Goal: Participate in discussion

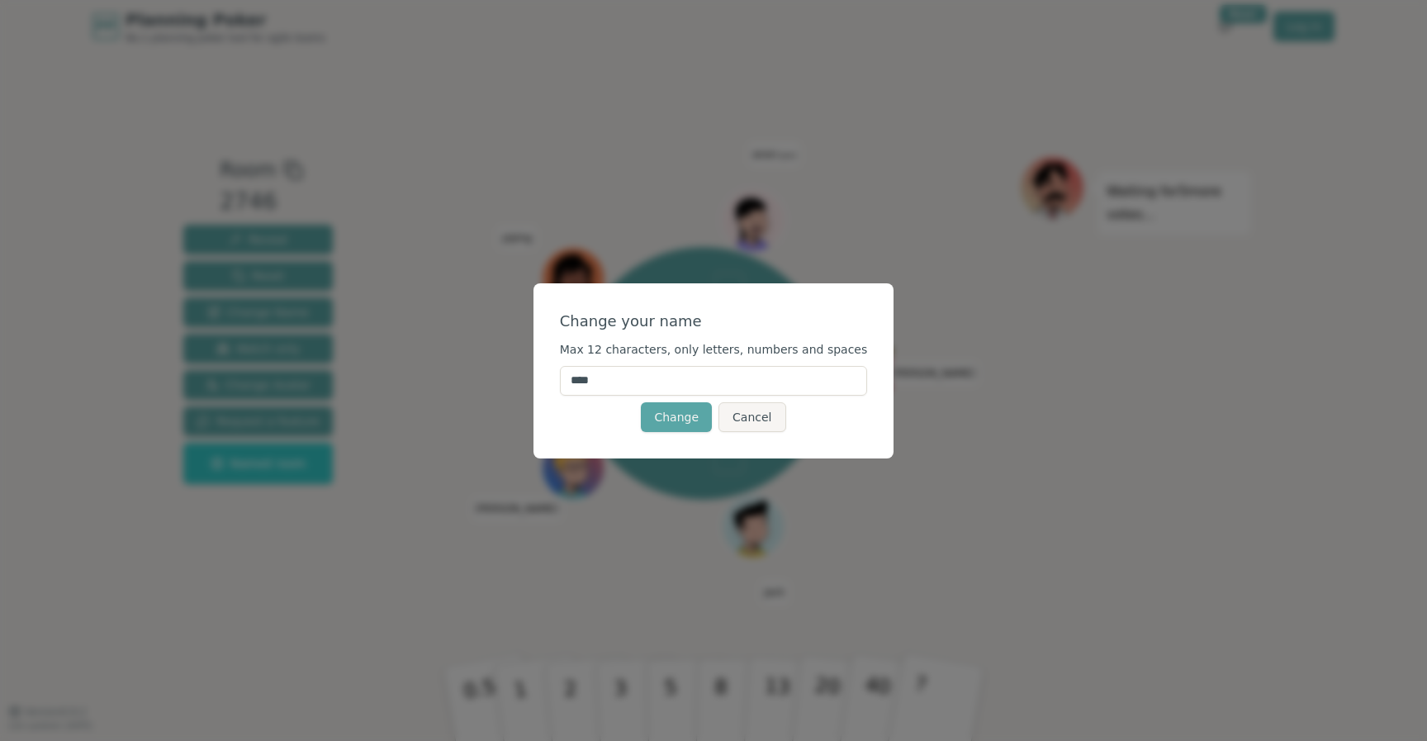
click at [630, 373] on input "****" at bounding box center [714, 381] width 308 height 30
type input "*****"
click at [681, 419] on button "Change" at bounding box center [676, 417] width 71 height 30
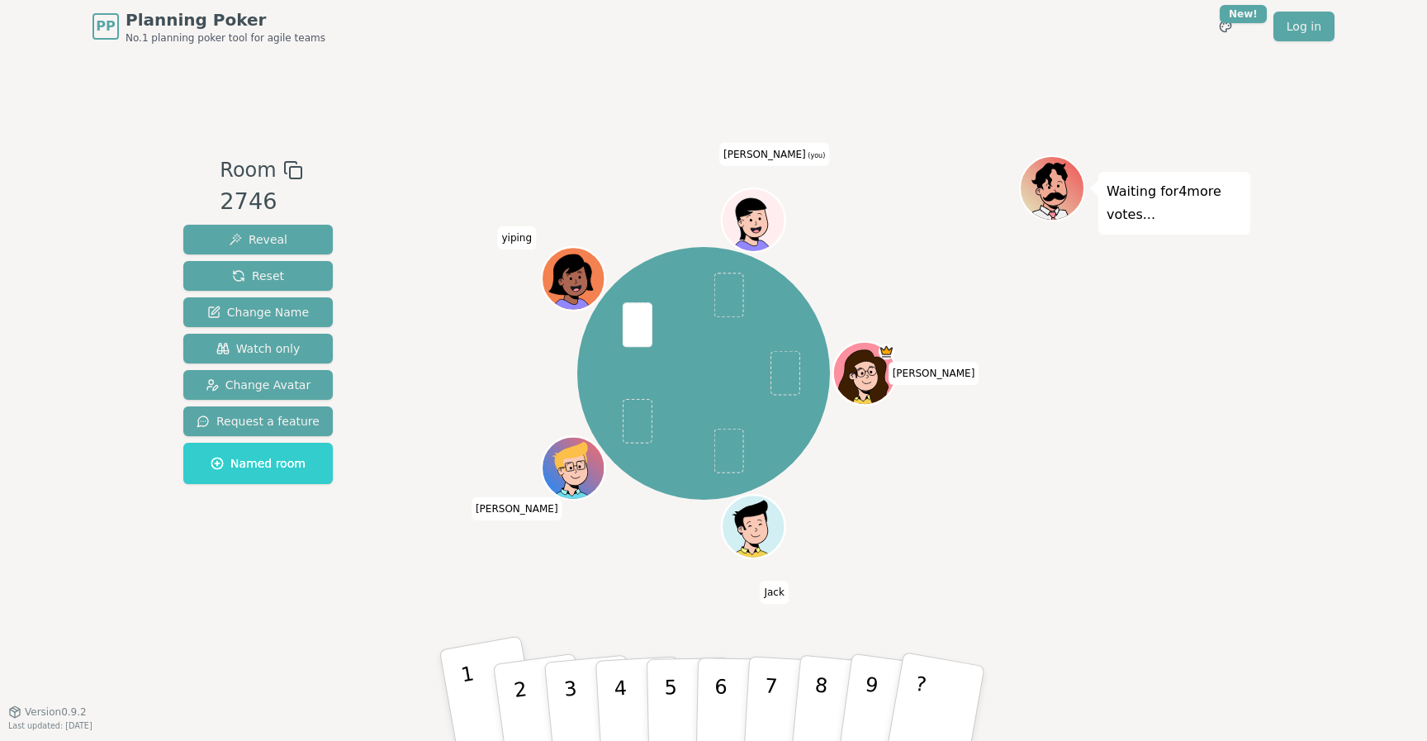
click at [476, 694] on button "1" at bounding box center [490, 703] width 103 height 136
click at [520, 709] on button "2" at bounding box center [540, 704] width 98 height 134
click at [519, 690] on button "2" at bounding box center [540, 704] width 98 height 134
click at [441, 578] on div "[PERSON_NAME] [PERSON_NAME] [PERSON_NAME] (you)" at bounding box center [703, 382] width 632 height 454
click at [507, 696] on button "2" at bounding box center [540, 704] width 98 height 134
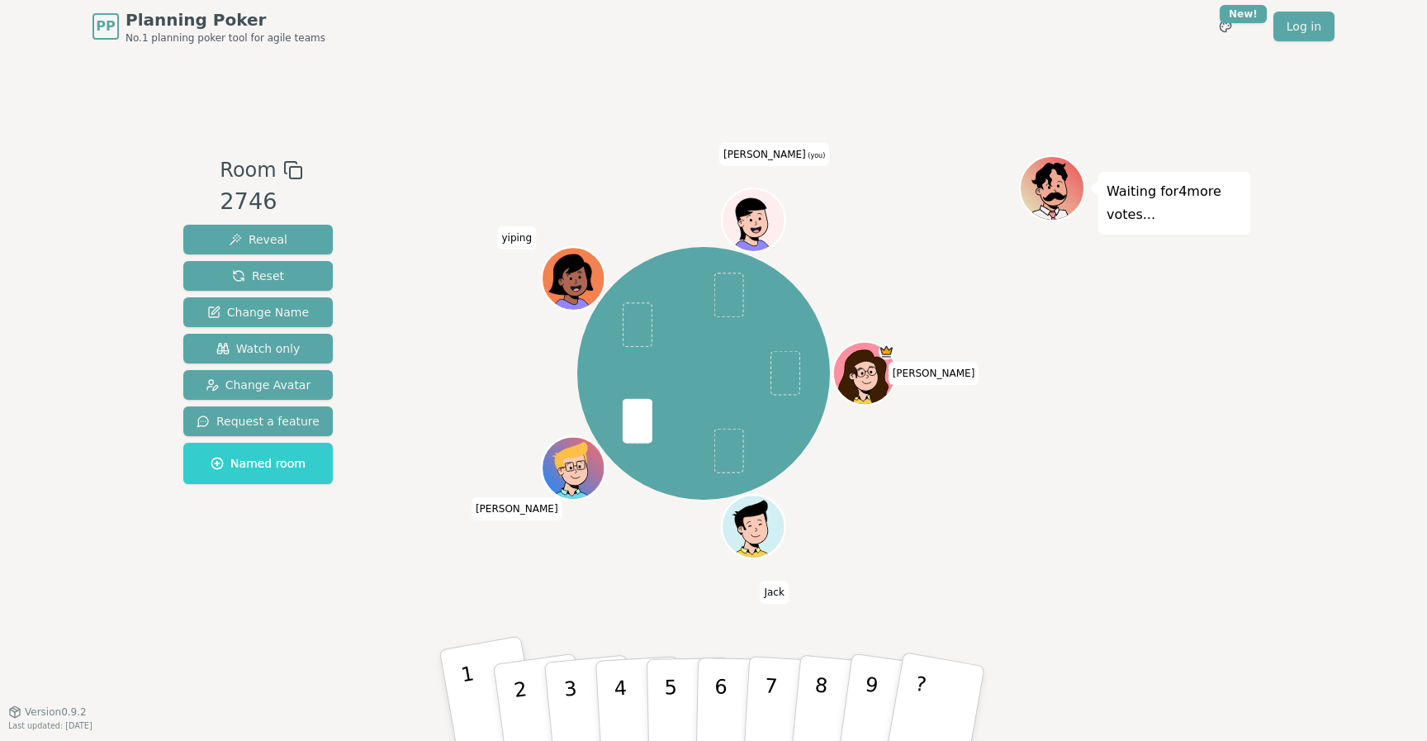
click at [488, 703] on button "1" at bounding box center [490, 703] width 103 height 136
click at [515, 679] on p "2" at bounding box center [522, 706] width 25 height 90
click at [463, 668] on p "1" at bounding box center [473, 707] width 28 height 90
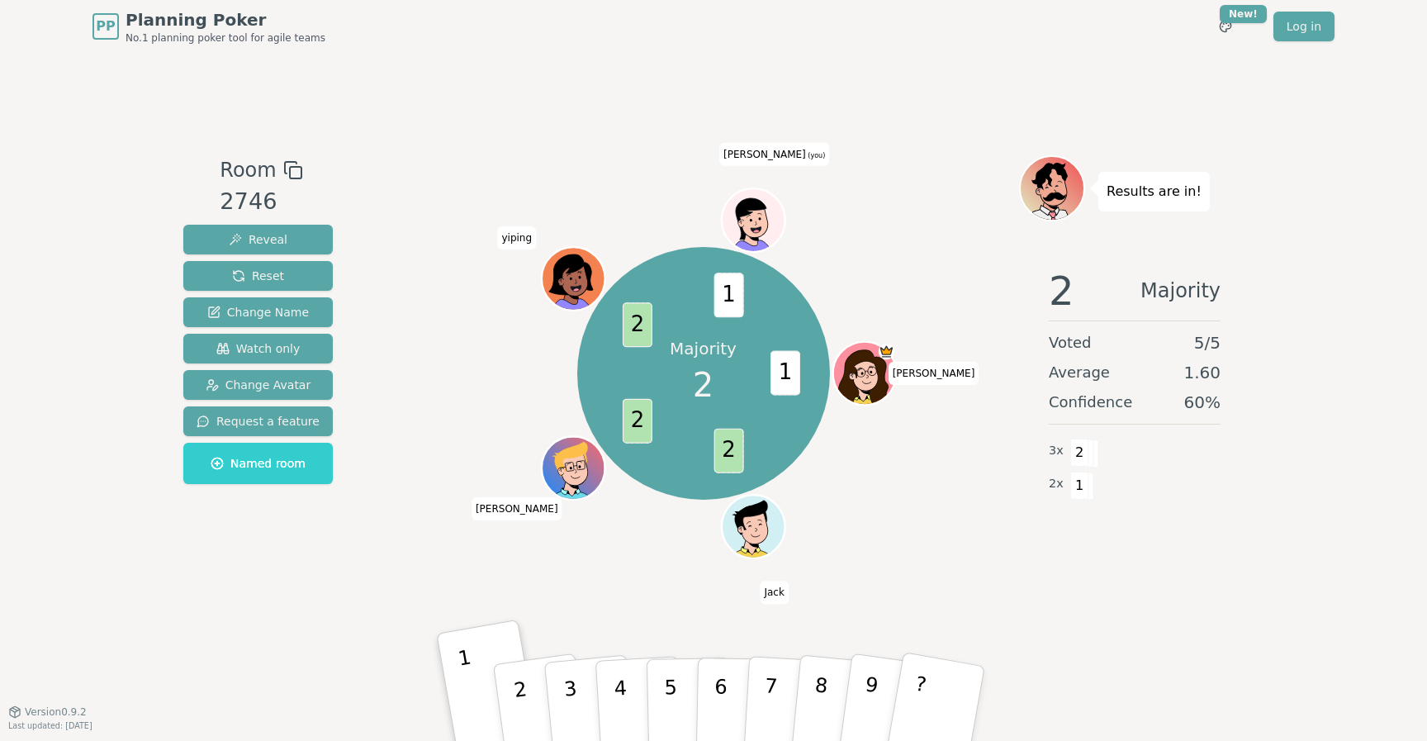
click at [626, 605] on div "Majority 2 1 2 2 2 1 [PERSON_NAME] [PERSON_NAME] [PERSON_NAME] (you)" at bounding box center [703, 382] width 632 height 454
click at [505, 702] on button "2" at bounding box center [542, 720] width 98 height 134
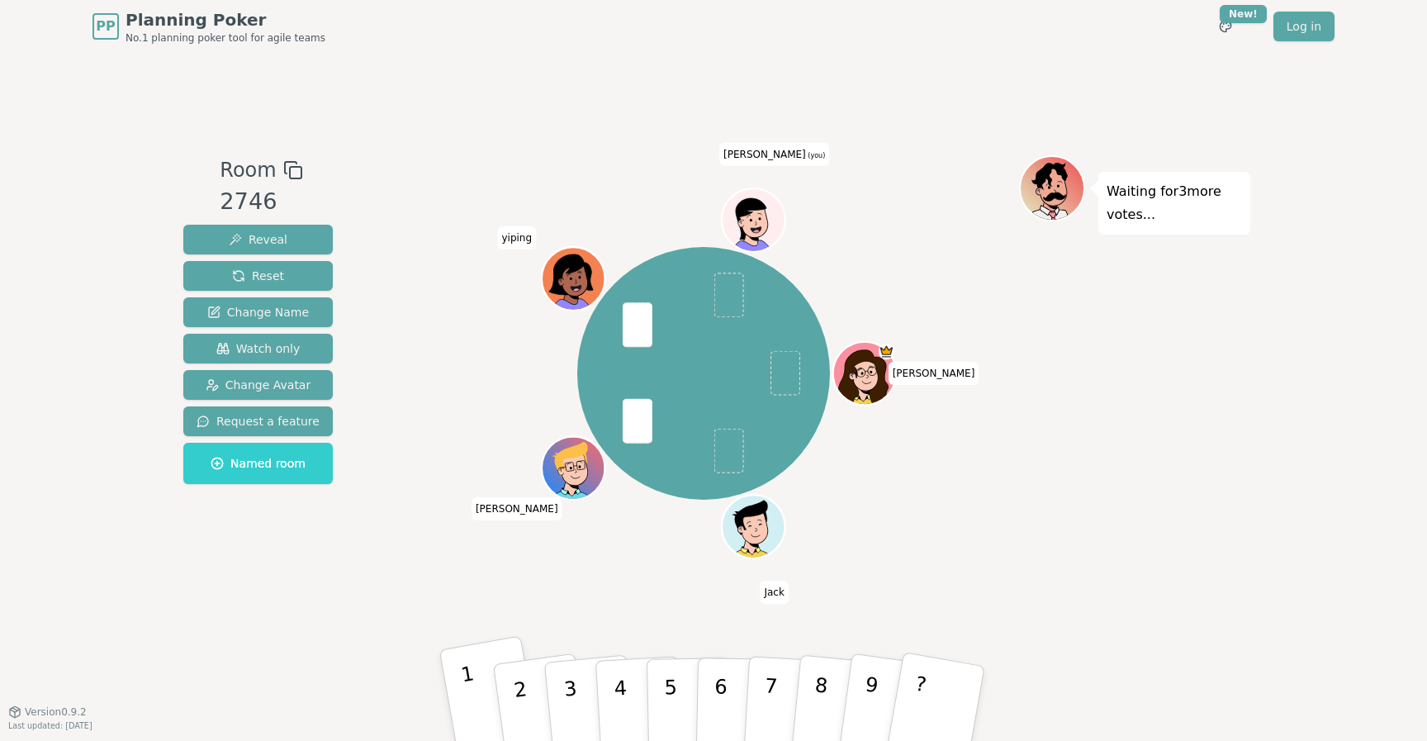
click at [467, 686] on button "1" at bounding box center [490, 703] width 103 height 136
click at [559, 702] on button "3" at bounding box center [590, 703] width 94 height 131
drag, startPoint x: 527, startPoint y: 697, endPoint x: 494, endPoint y: 589, distance: 113.1
click at [494, 588] on div "Room 2746 Reveal Reset Change Name Watch only Change Avatar Request a feature N…" at bounding box center [714, 382] width 1074 height 454
